Goal: Transaction & Acquisition: Purchase product/service

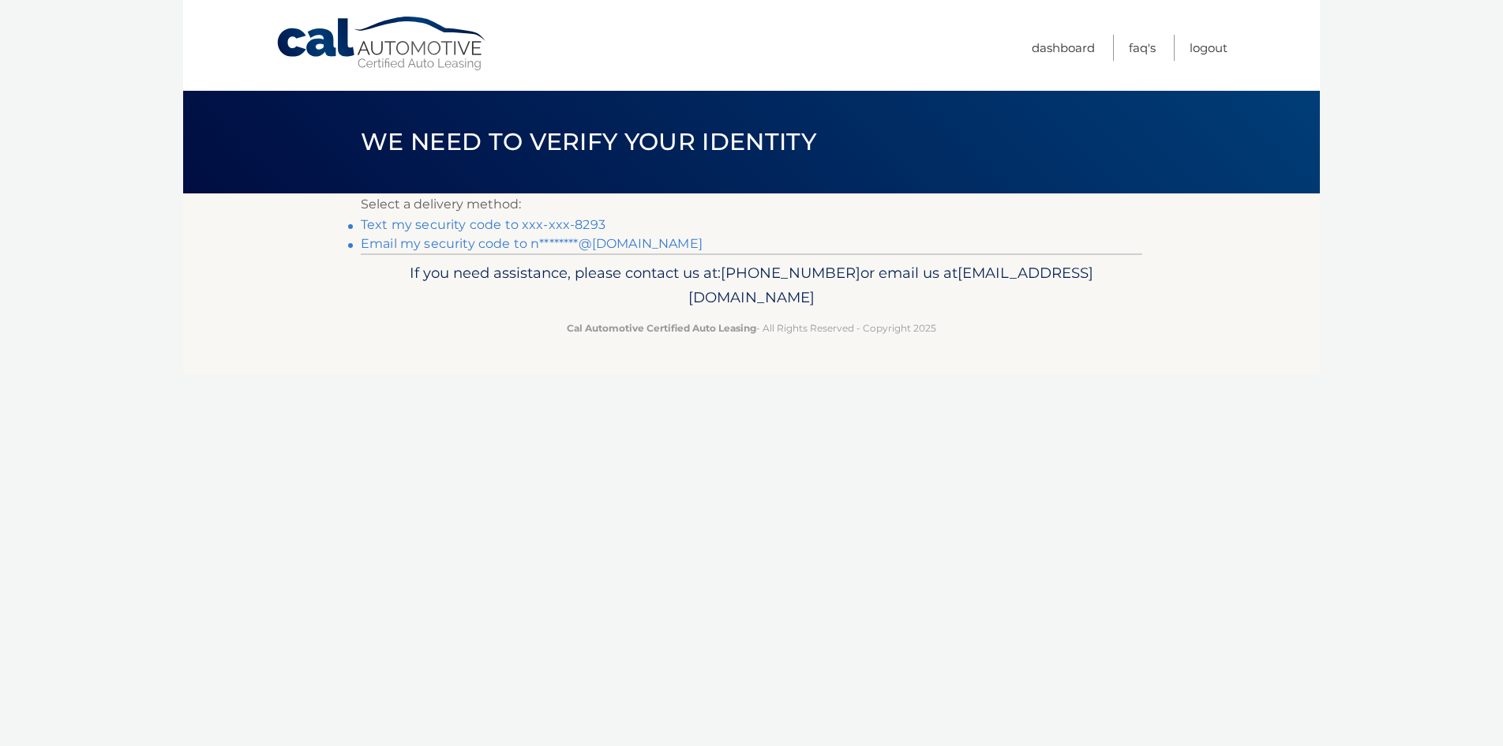
click at [530, 225] on link "Text my security code to xxx-xxx-8293" at bounding box center [483, 224] width 245 height 15
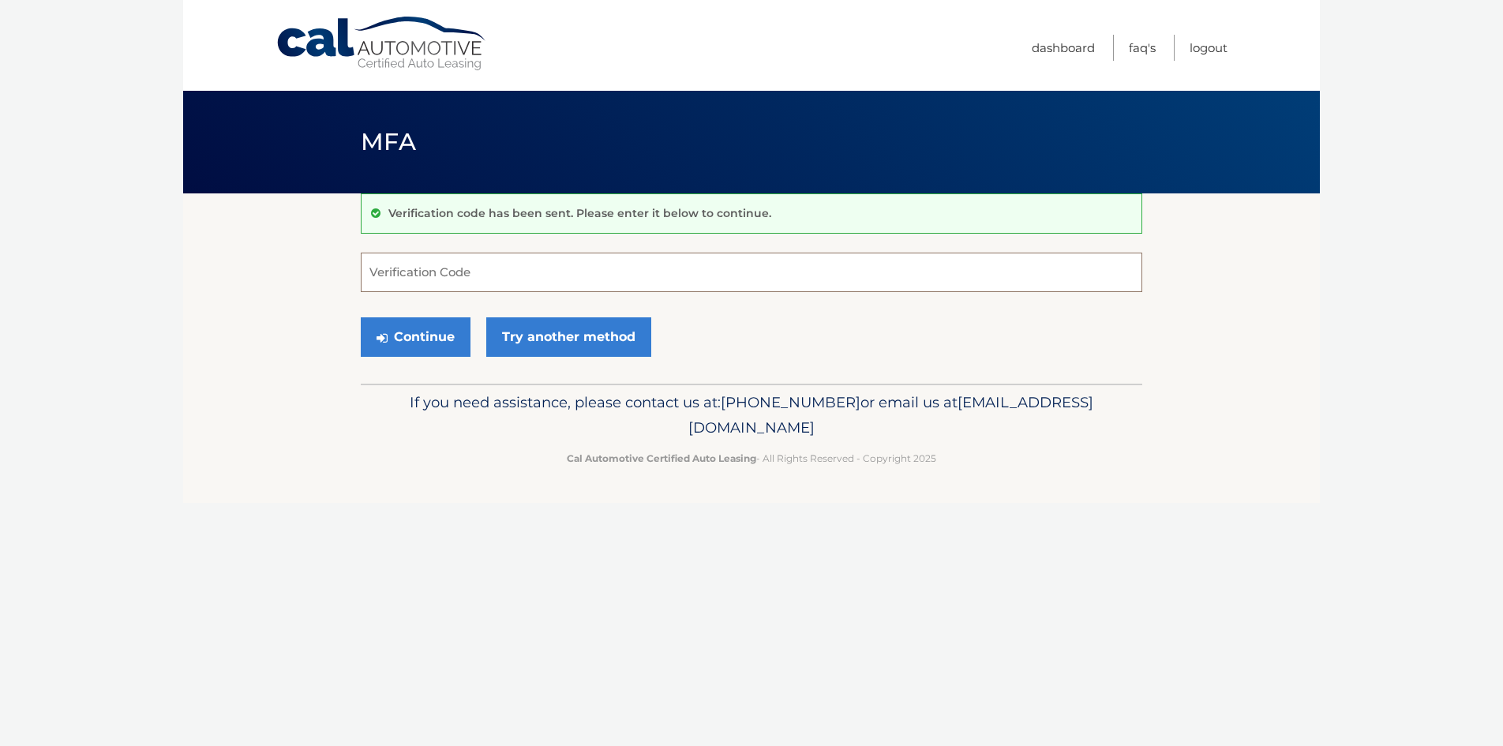
click at [425, 274] on input "Verification Code" at bounding box center [751, 272] width 781 height 39
type input "814416"
click at [403, 344] on button "Continue" at bounding box center [416, 336] width 110 height 39
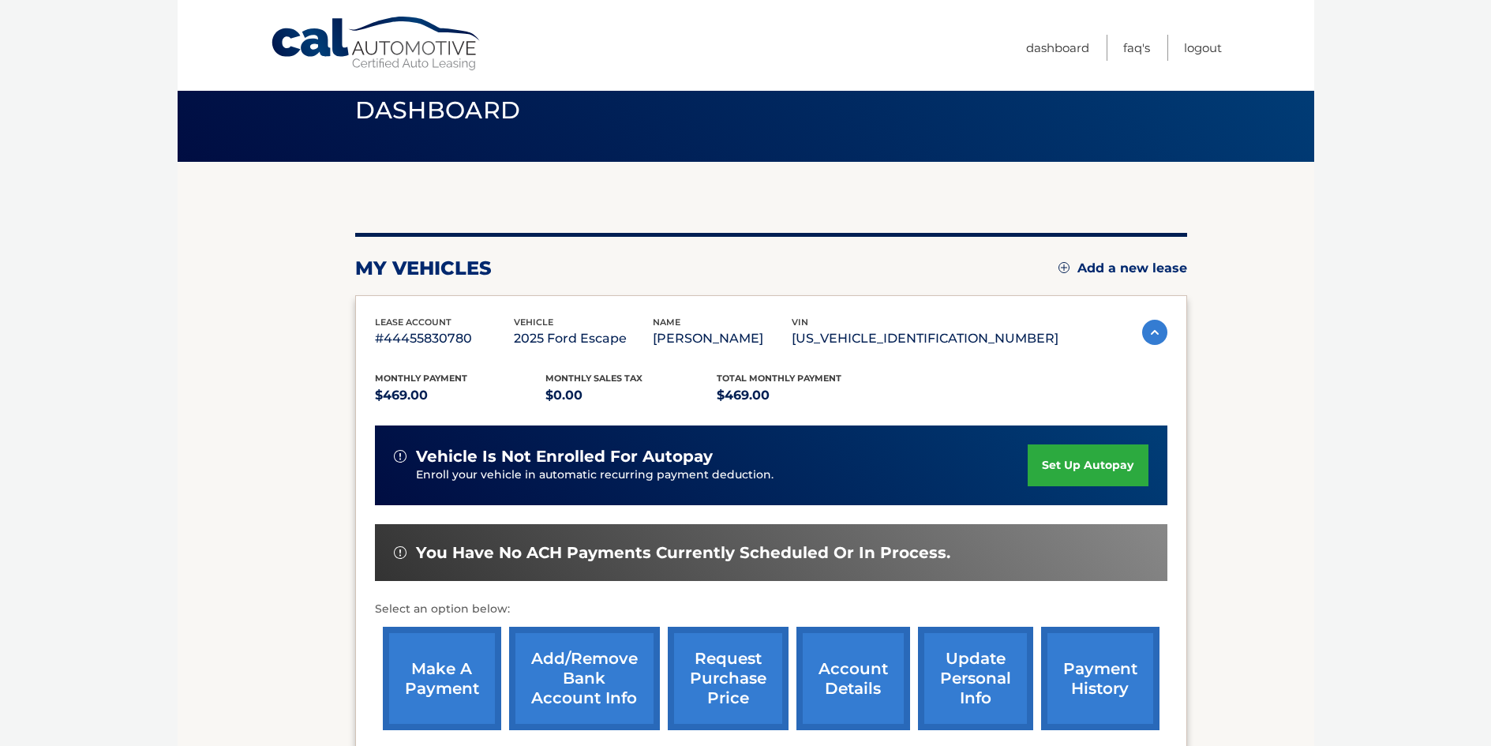
scroll to position [84, 0]
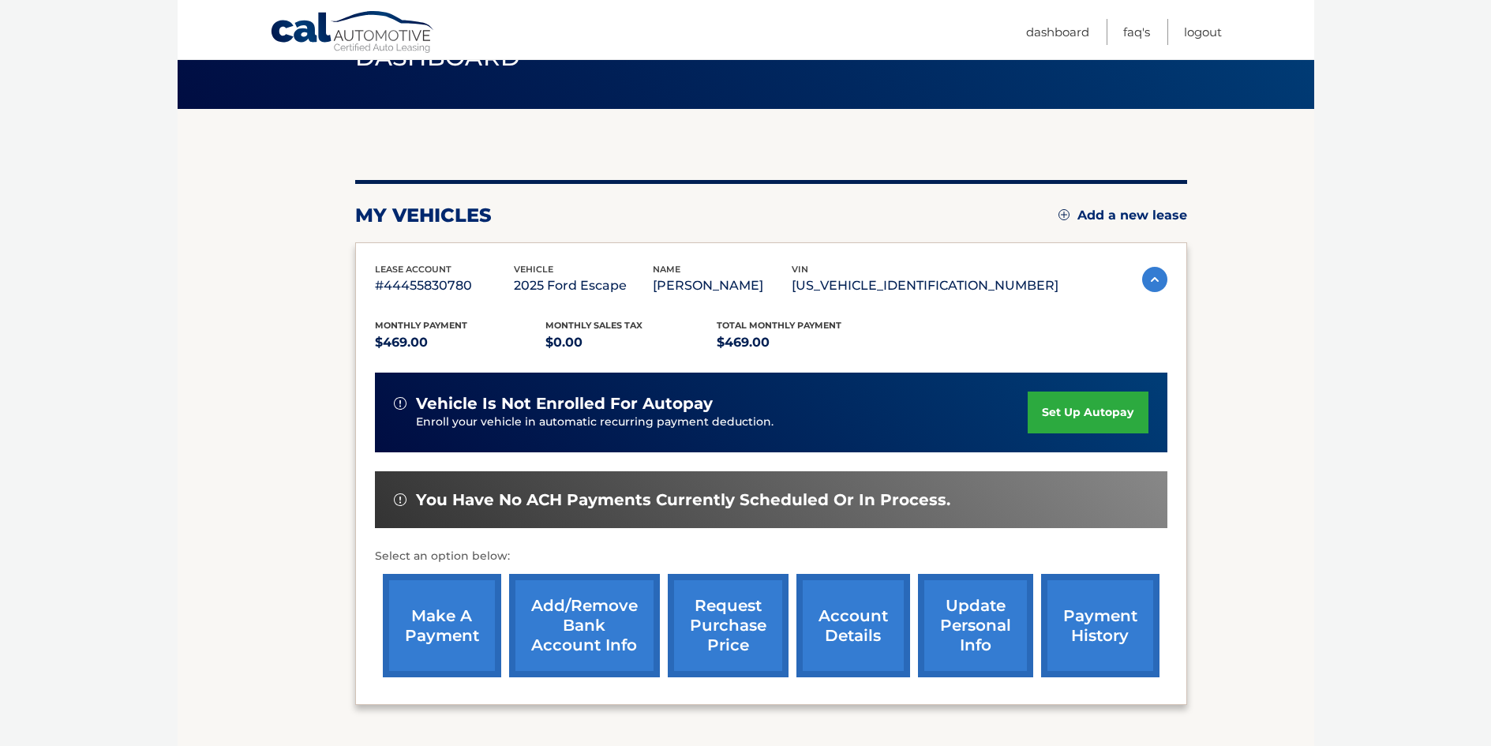
click at [437, 635] on link "make a payment" at bounding box center [442, 625] width 118 height 103
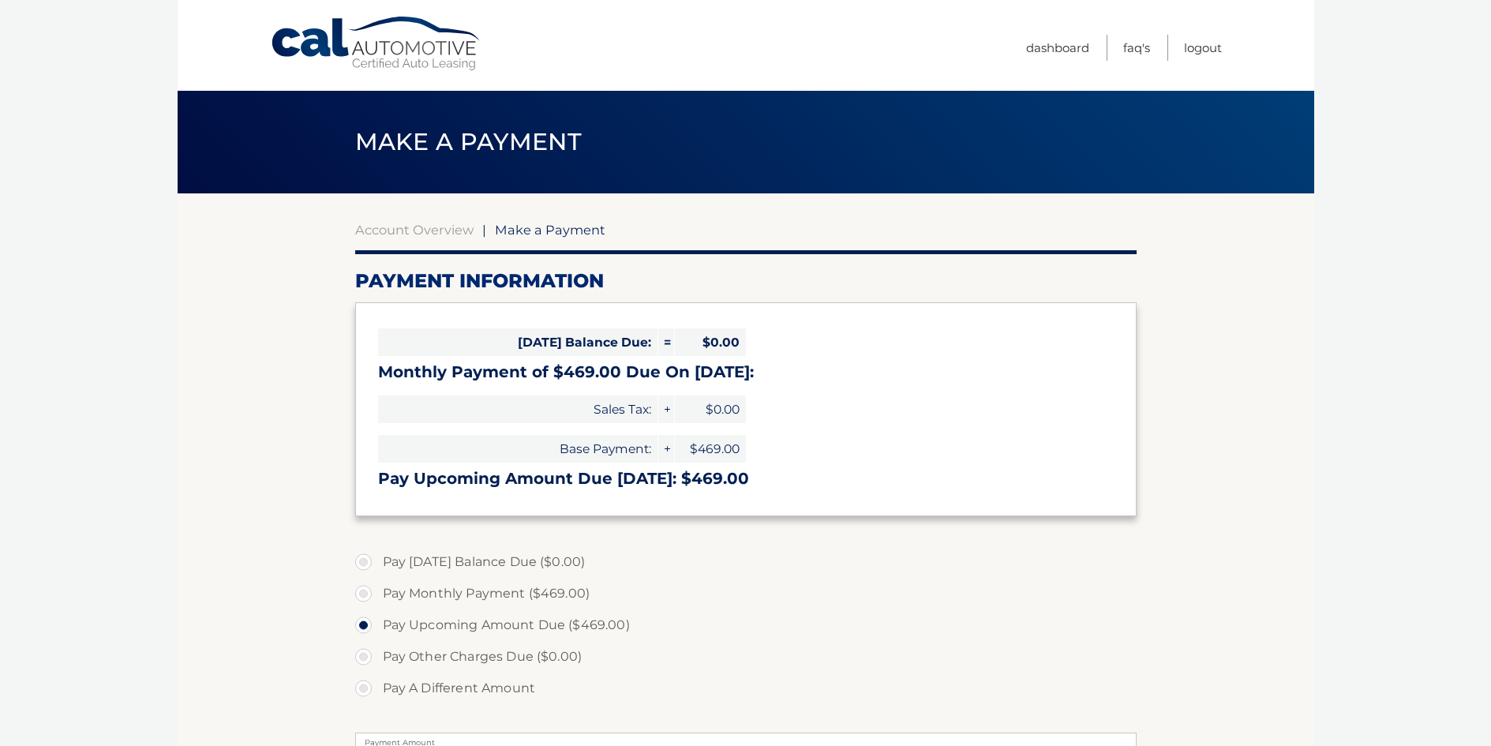
select select "MWM4M2ExYzItNjFhZi00Y2ViLWEzMmYtYWE5NTMzZjk3NDFj"
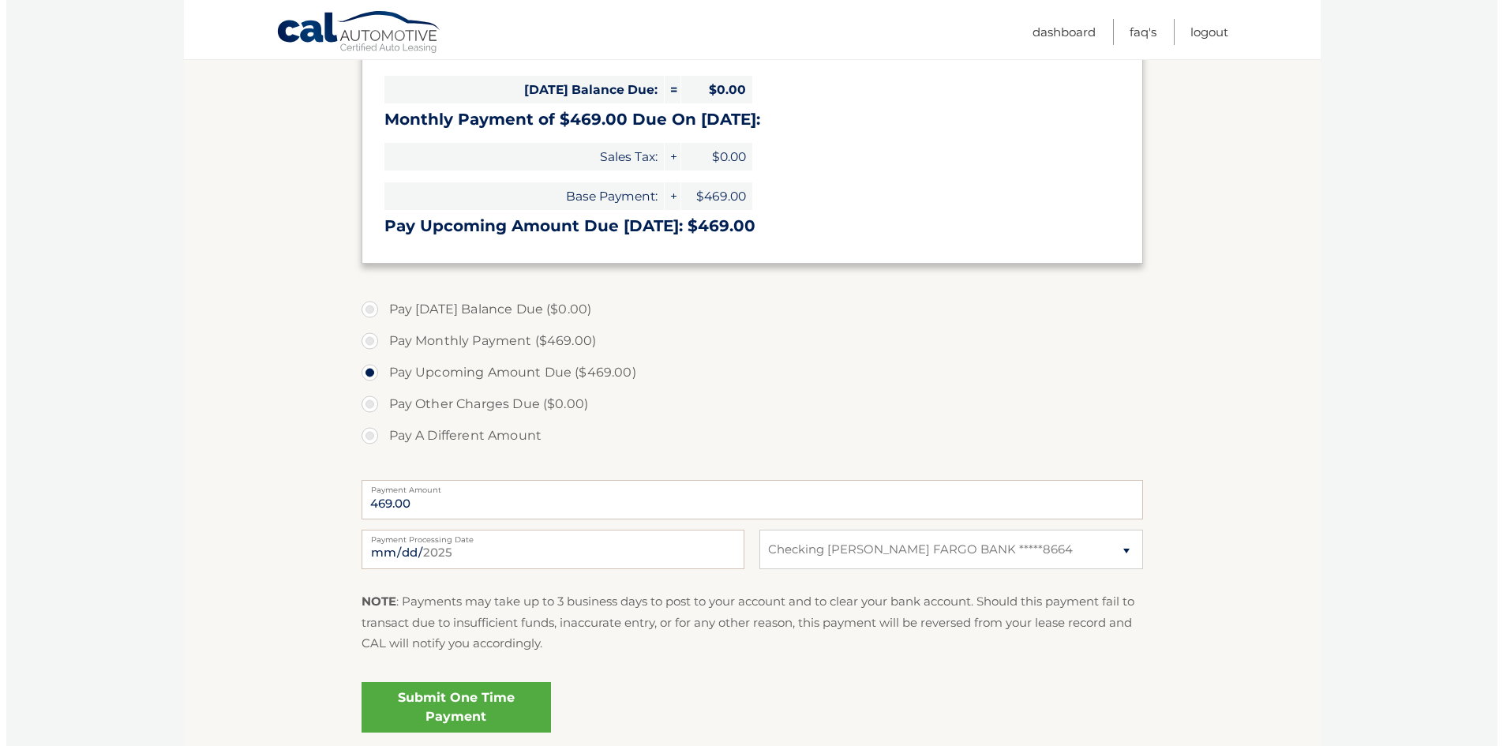
scroll to position [382, 0]
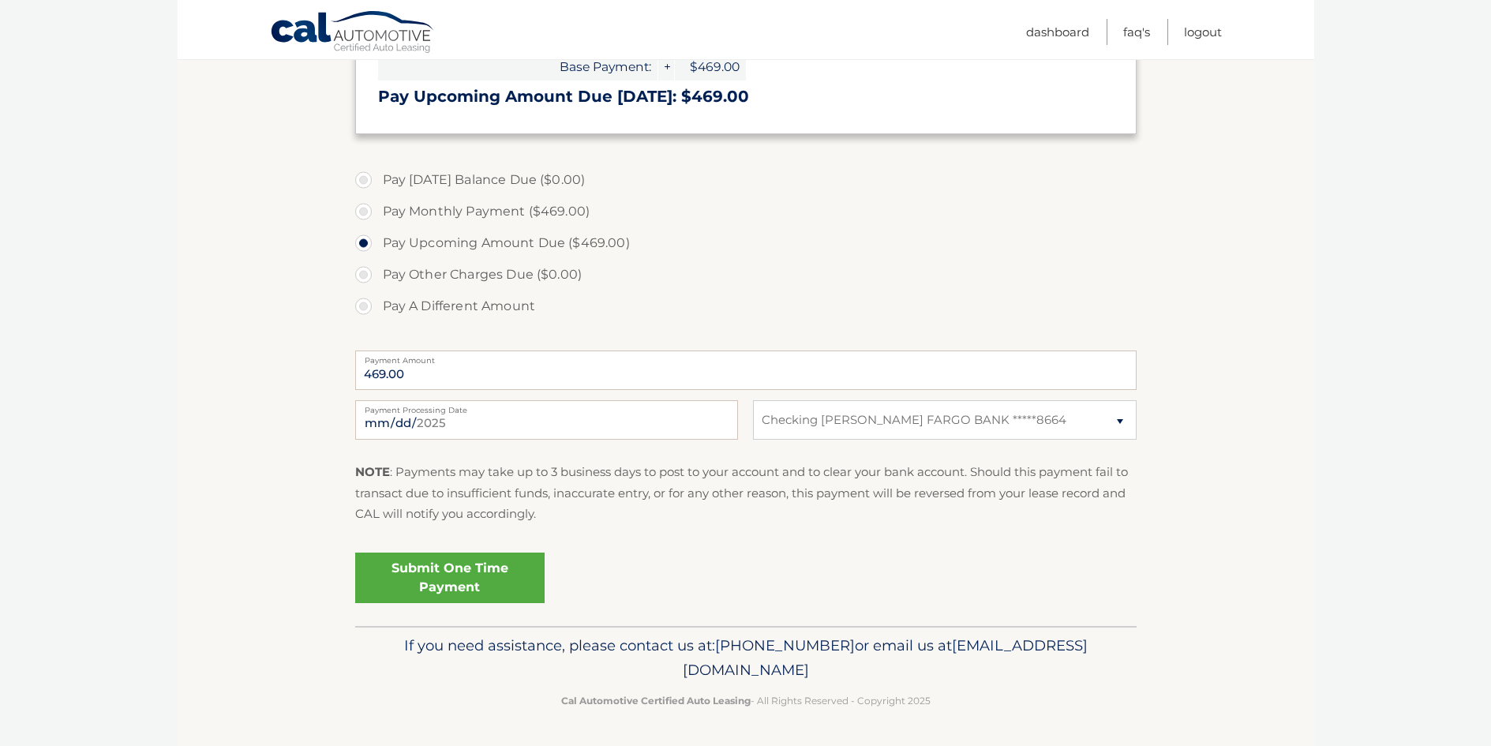
click at [427, 581] on link "Submit One Time Payment" at bounding box center [449, 577] width 189 height 51
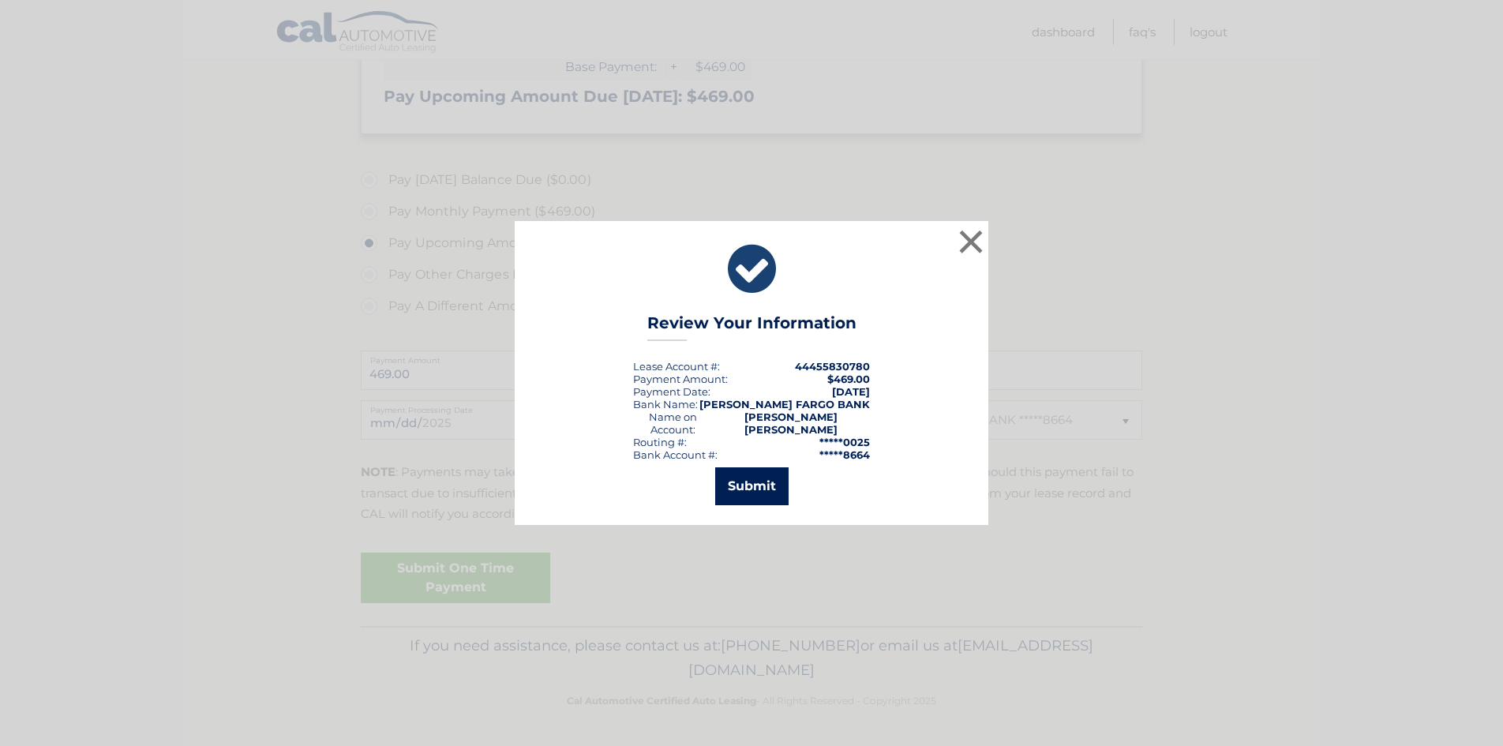
click at [757, 479] on button "Submit" at bounding box center [751, 486] width 73 height 38
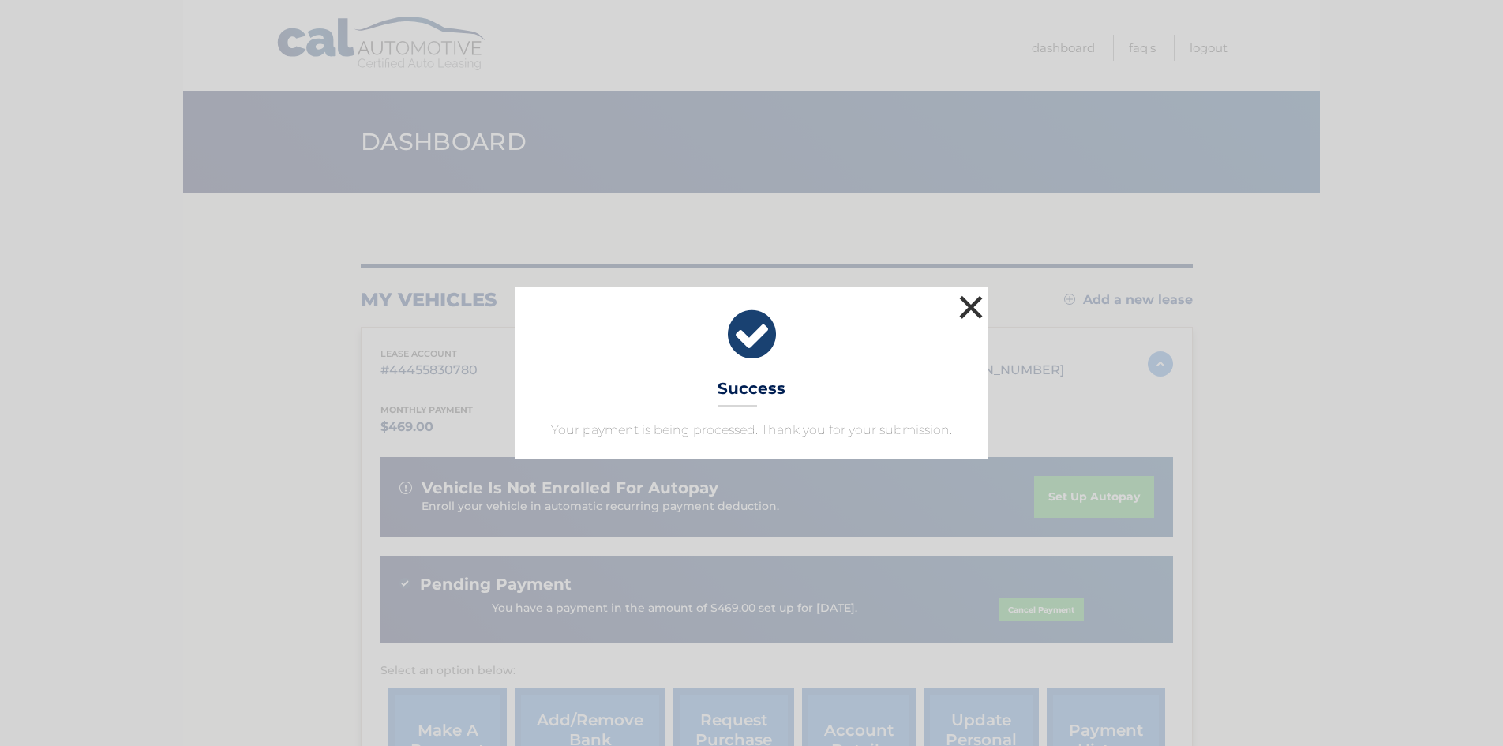
click at [974, 303] on button "×" at bounding box center [971, 307] width 32 height 32
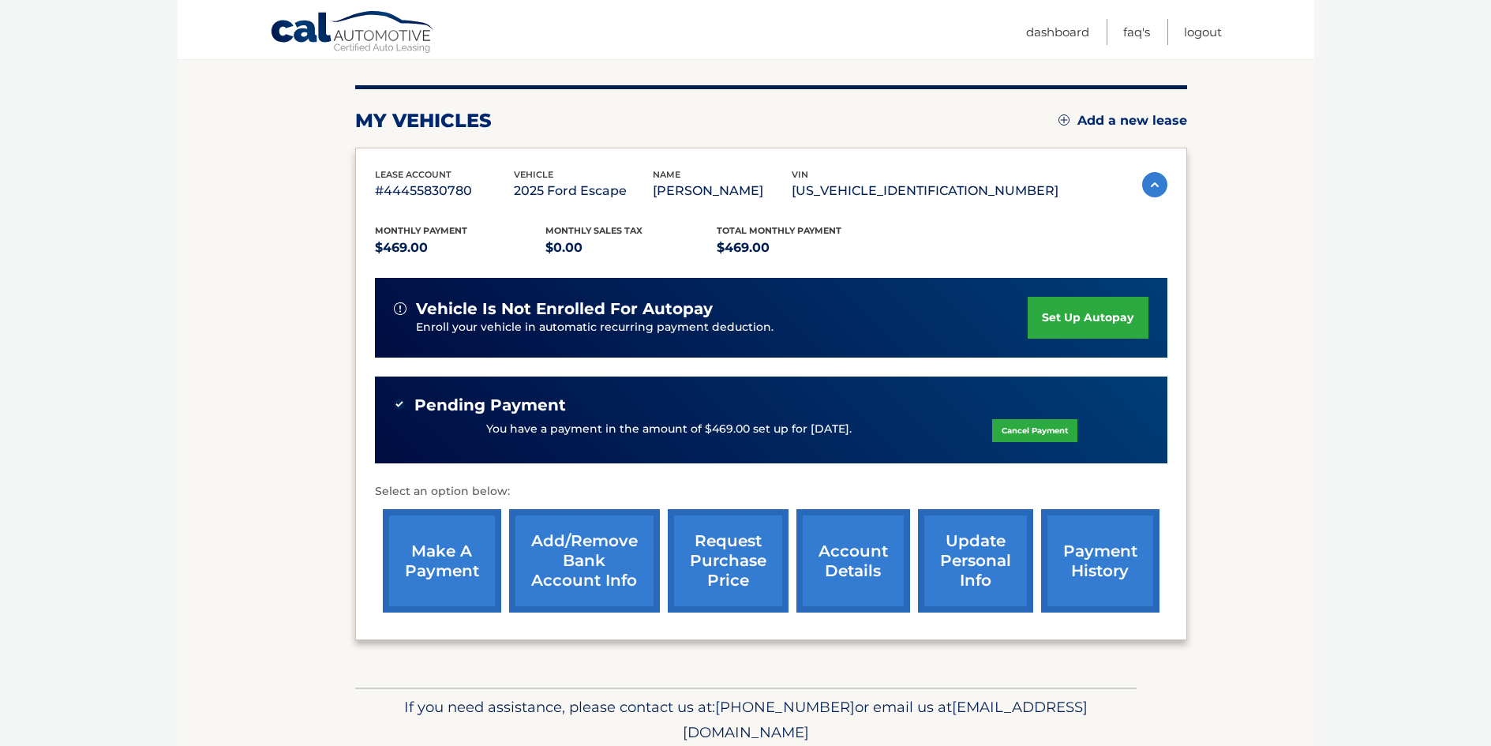
scroll to position [241, 0]
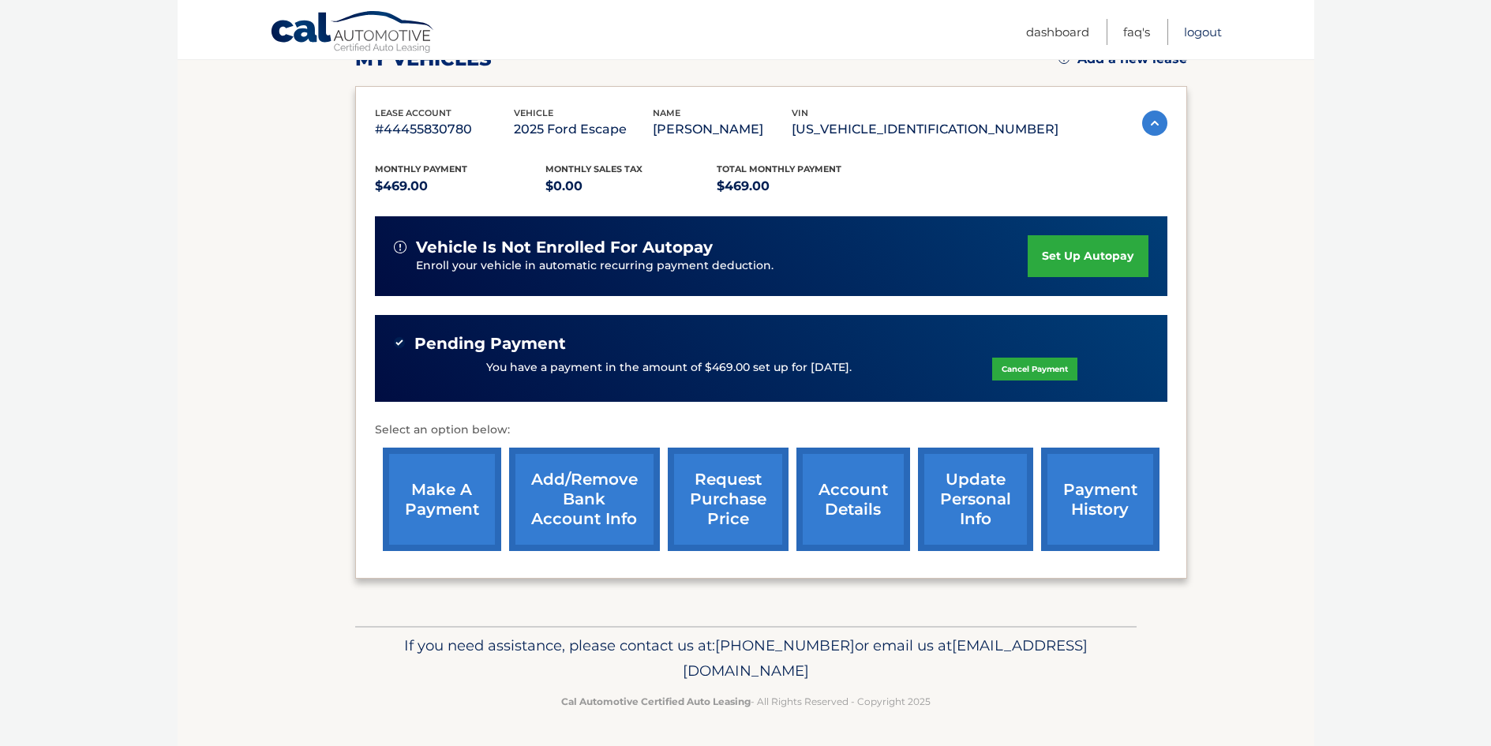
click at [1211, 36] on link "Logout" at bounding box center [1203, 32] width 38 height 26
